Goal: Task Accomplishment & Management: Use online tool/utility

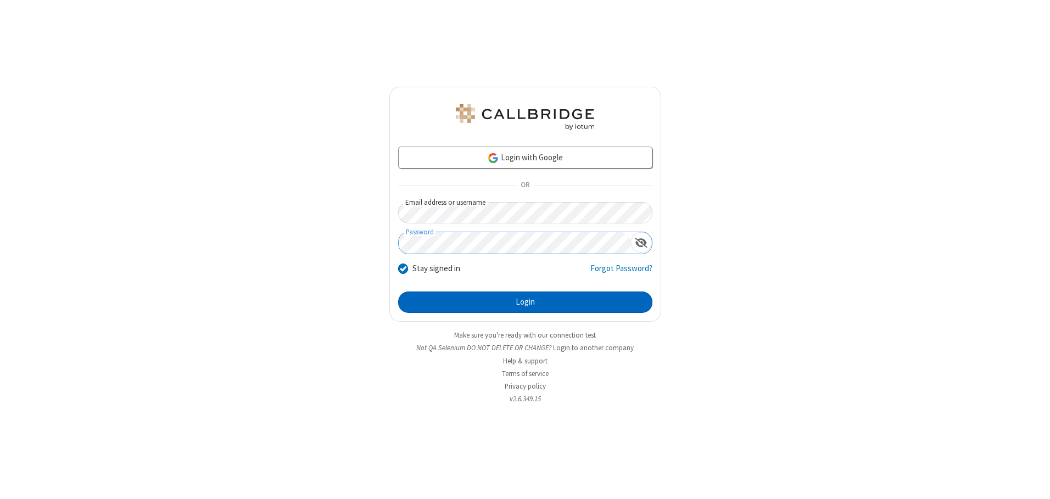
click at [525, 302] on button "Login" at bounding box center [525, 303] width 254 height 22
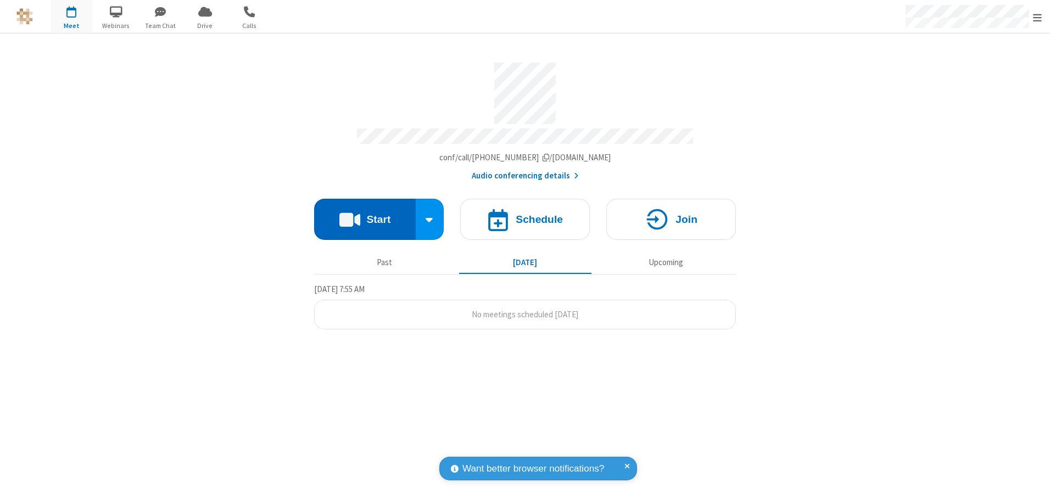
click at [365, 215] on button "Start" at bounding box center [365, 219] width 102 height 41
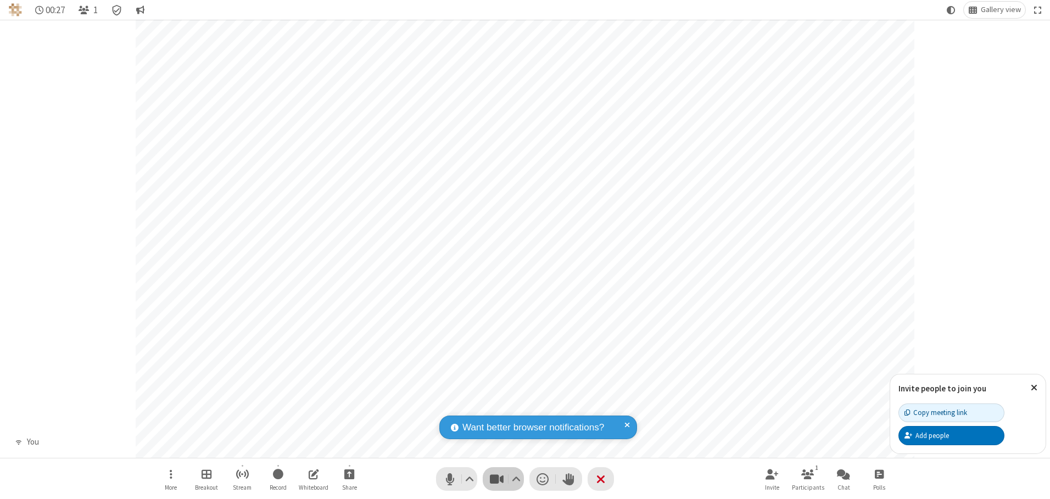
click at [497, 479] on span "Stop video (Alt+V)" at bounding box center [496, 479] width 16 height 16
click at [497, 479] on span "Start video (Alt+V)" at bounding box center [496, 479] width 16 height 16
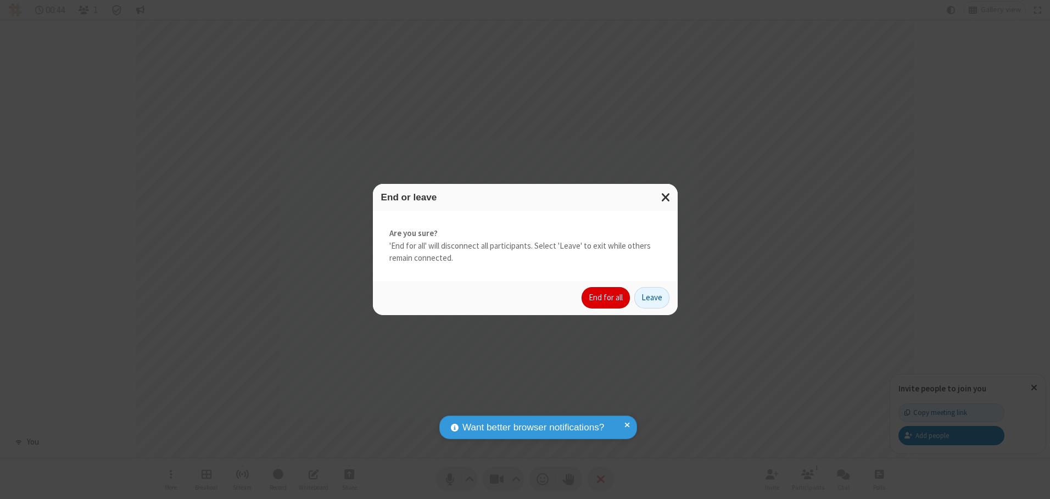
click at [606, 298] on button "End for all" at bounding box center [606, 298] width 48 height 22
